Goal: Complete application form

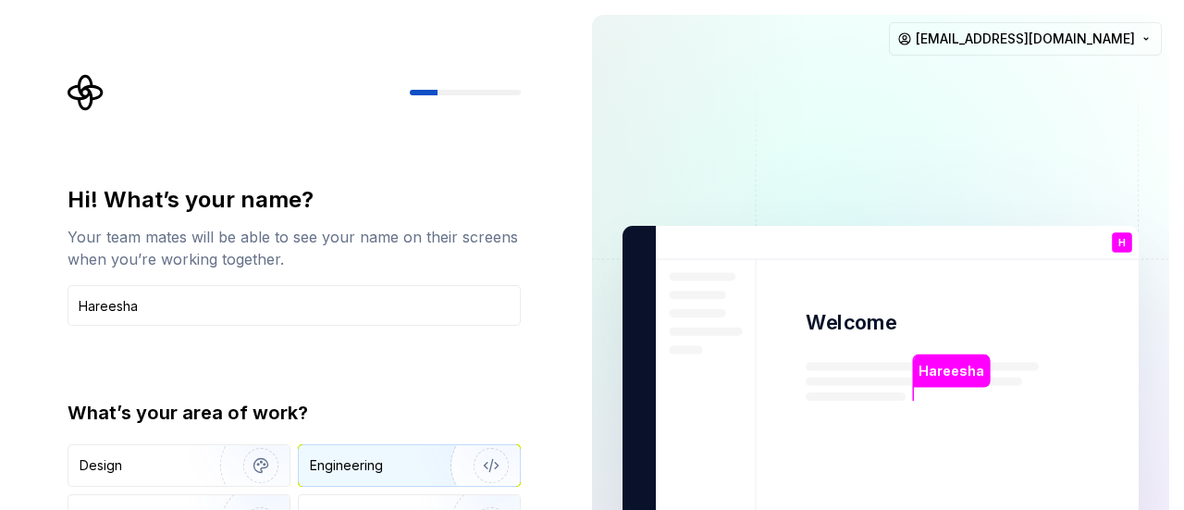
type input "Hareesha"
click at [487, 460] on img "button" at bounding box center [479, 465] width 118 height 124
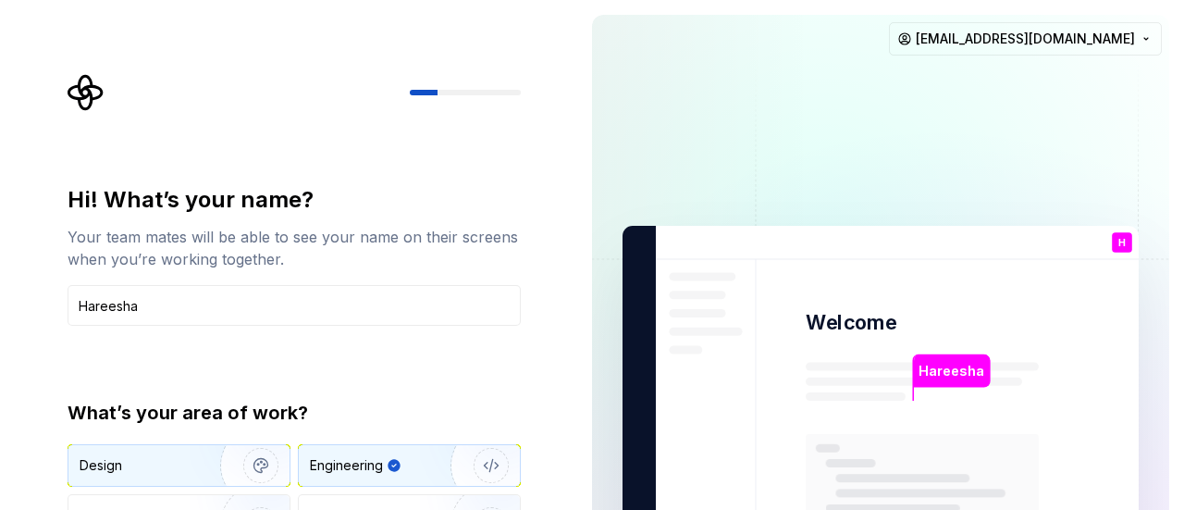
click at [265, 465] on img "button" at bounding box center [249, 465] width 118 height 124
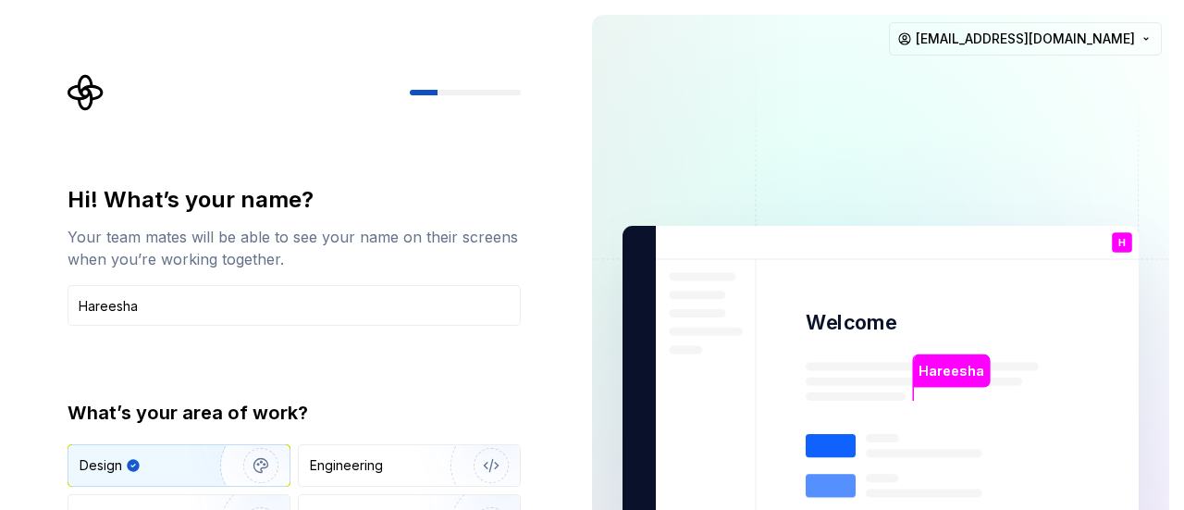
click at [988, 395] on img at bounding box center [880, 418] width 749 height 874
click at [500, 461] on img "button" at bounding box center [479, 465] width 118 height 124
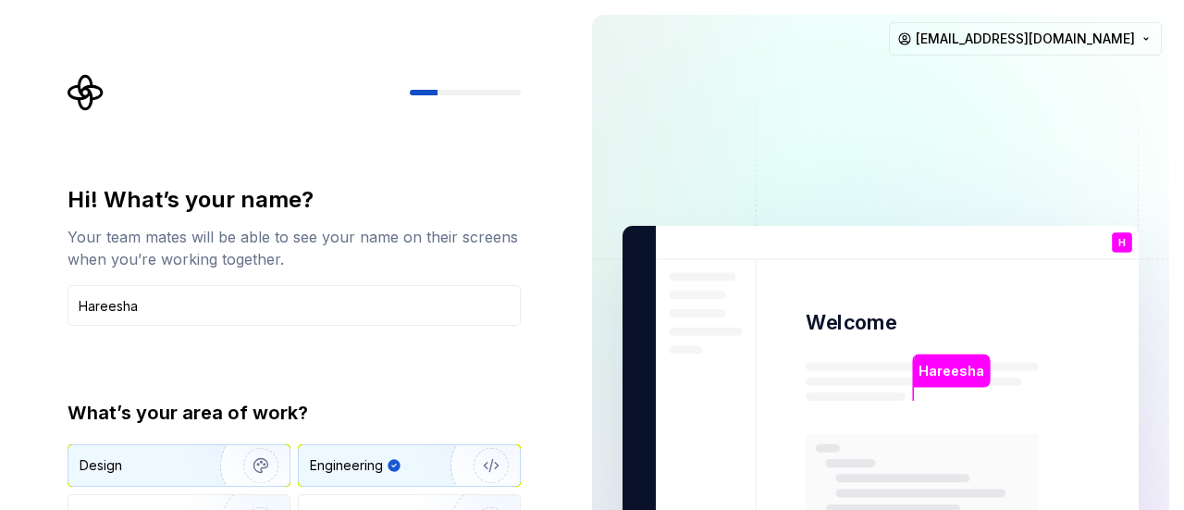
click at [264, 470] on img "button" at bounding box center [249, 465] width 118 height 124
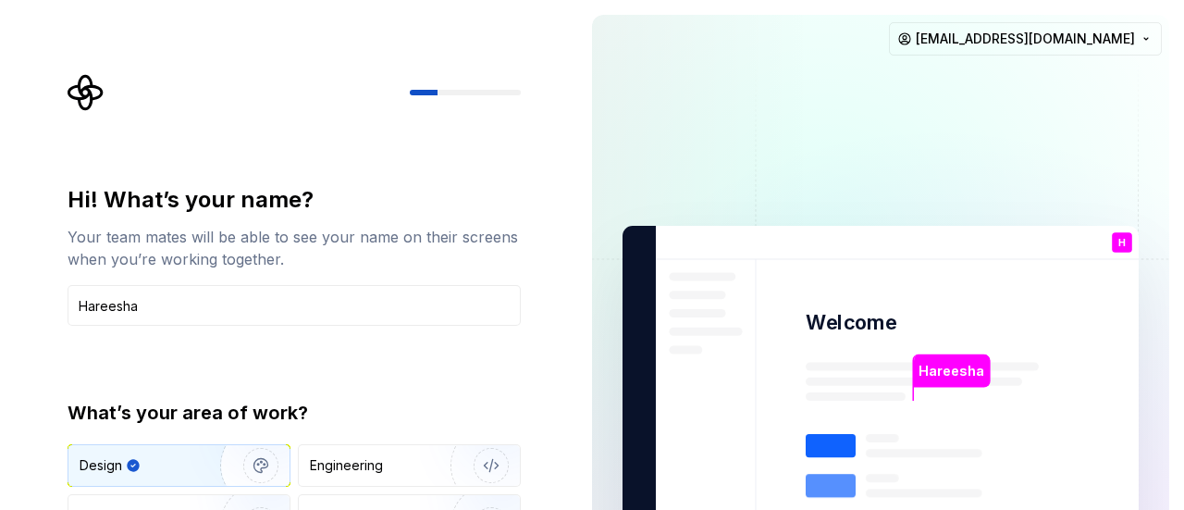
click at [468, 186] on div "Hi! What’s your name?" at bounding box center [294, 200] width 453 height 30
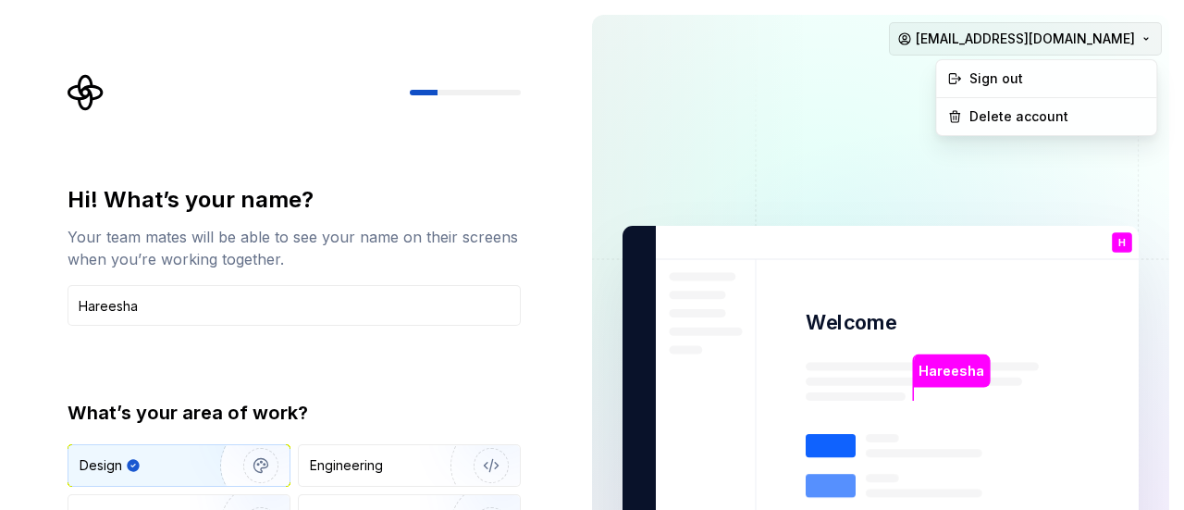
click at [1146, 37] on html "Hi! What’s your name? Your team mates will be able to see your name on their sc…" at bounding box center [592, 255] width 1184 height 510
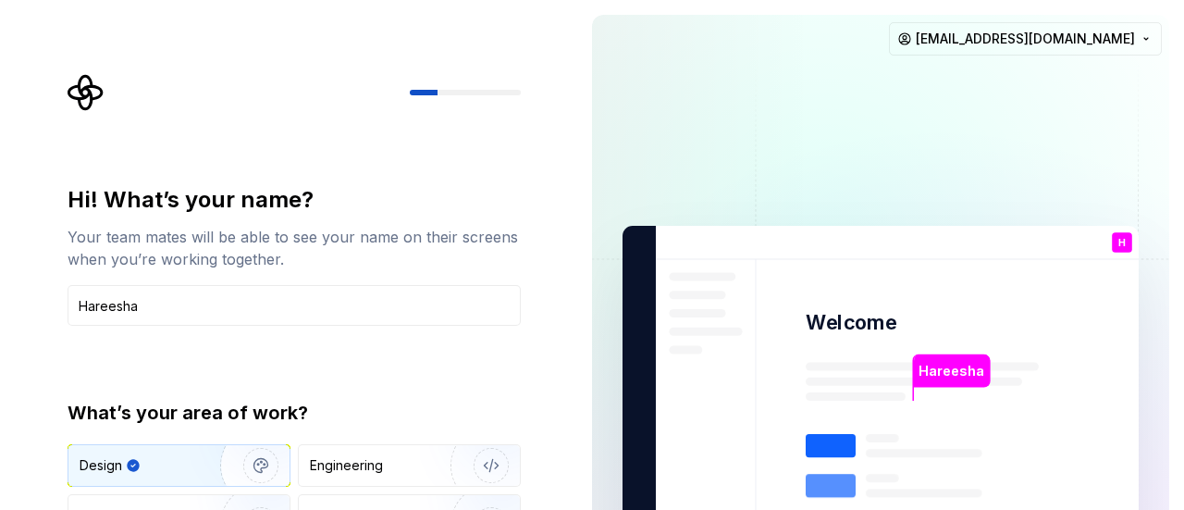
click at [705, 142] on html "Hi! What’s your name? Your team mates will be able to see your name on their sc…" at bounding box center [592, 255] width 1184 height 510
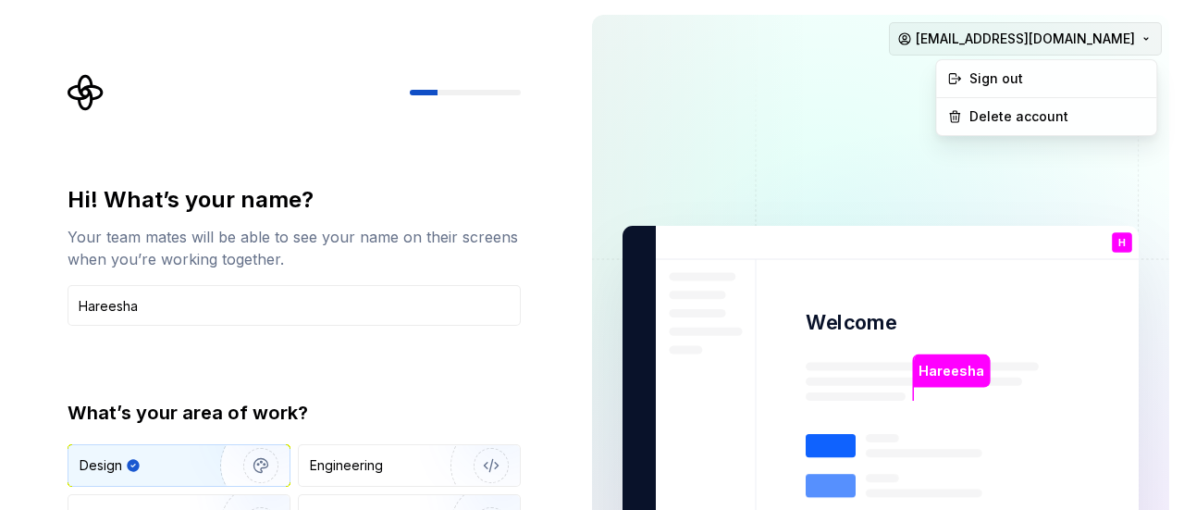
click at [1005, 37] on html "Hi! What’s your name? Your team mates will be able to see your name on their sc…" at bounding box center [592, 255] width 1184 height 510
click at [989, 73] on div "Sign out" at bounding box center [1058, 78] width 176 height 19
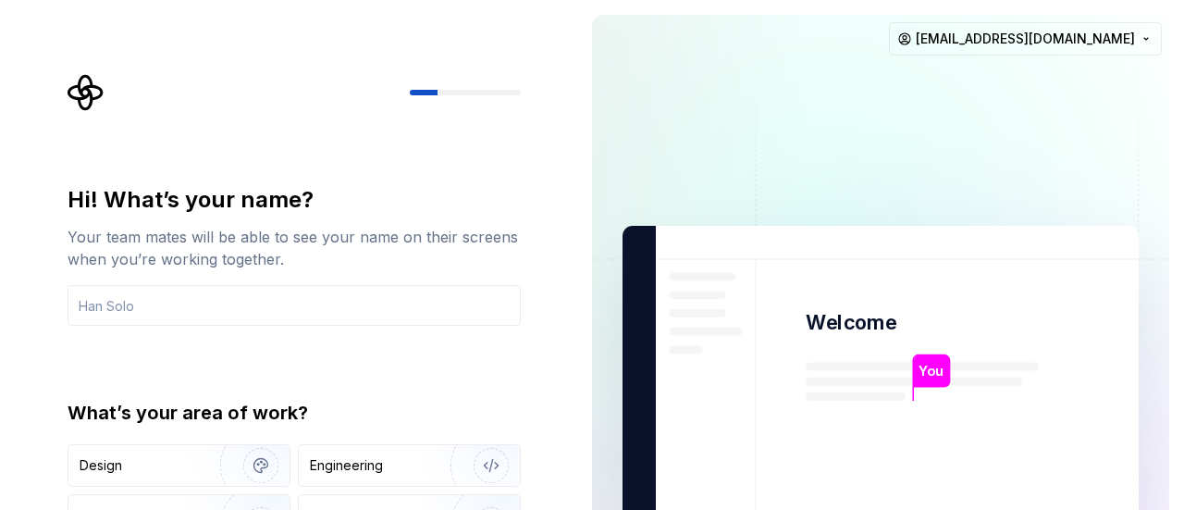
click at [938, 377] on p "You" at bounding box center [931, 371] width 25 height 20
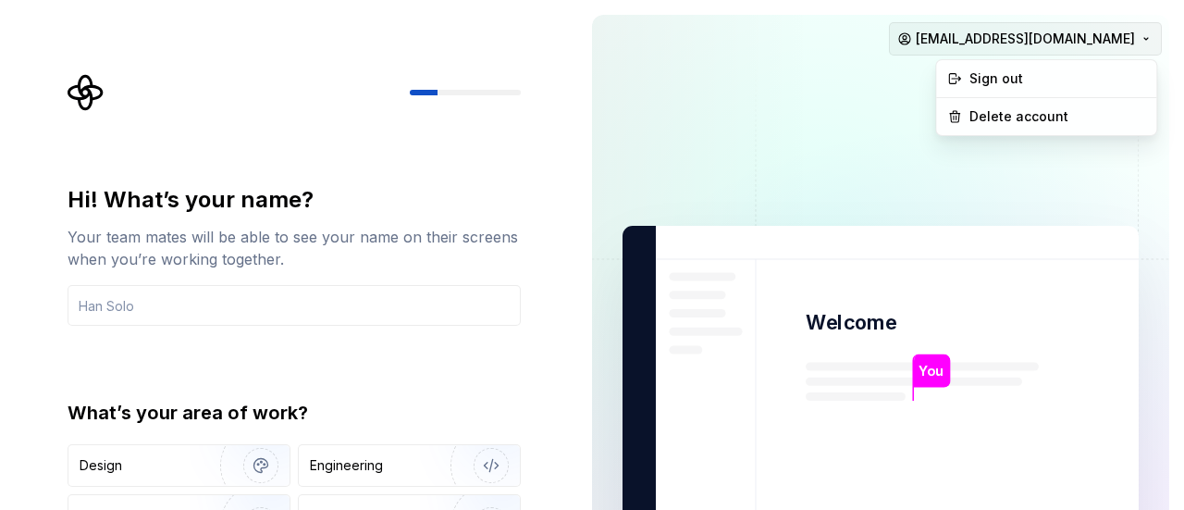
click at [1143, 40] on html "Hi! What’s your name? Your team mates will be able to see your name on their sc…" at bounding box center [592, 255] width 1184 height 510
click at [709, 169] on html "Hi! What’s your name? Your team mates will be able to see your name on their sc…" at bounding box center [592, 255] width 1184 height 510
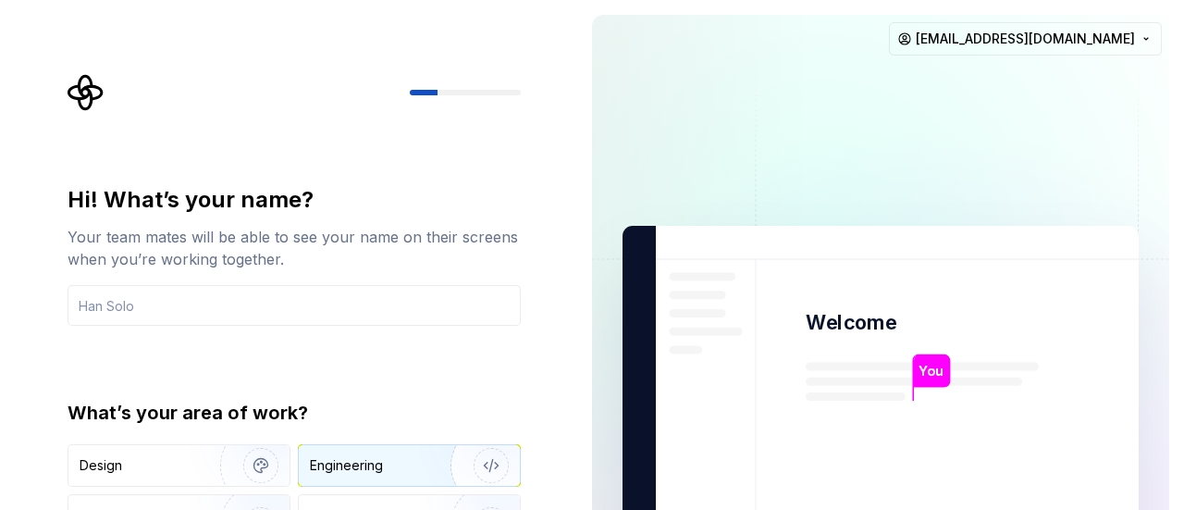
click at [353, 469] on div "Engineering" at bounding box center [346, 465] width 73 height 19
click at [931, 370] on p "You" at bounding box center [931, 371] width 25 height 20
drag, startPoint x: 931, startPoint y: 370, endPoint x: 568, endPoint y: 302, distance: 369.0
click at [926, 370] on p "You" at bounding box center [931, 371] width 25 height 20
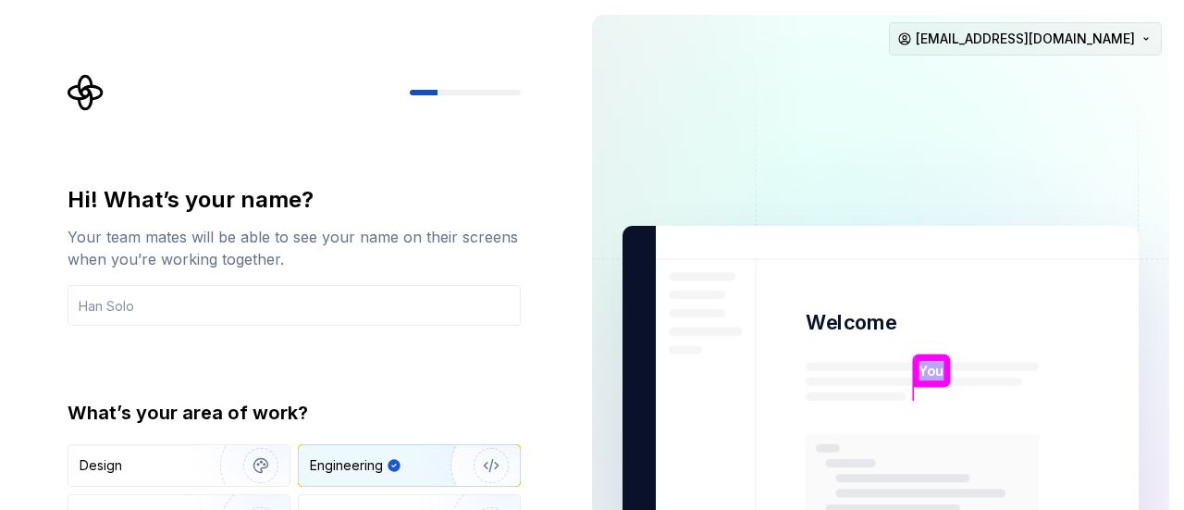
click at [1136, 34] on html "Hi! What’s your name? Your team mates will be able to see your name on their sc…" at bounding box center [592, 255] width 1184 height 510
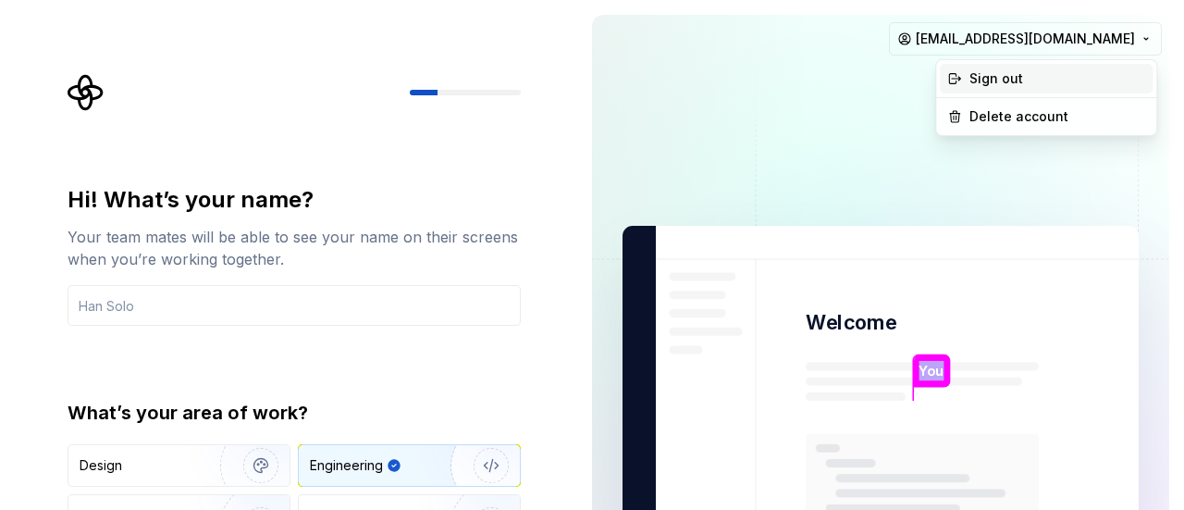
click at [1012, 71] on div "Sign out" at bounding box center [1058, 78] width 176 height 19
